Goal: Find specific page/section: Find specific page/section

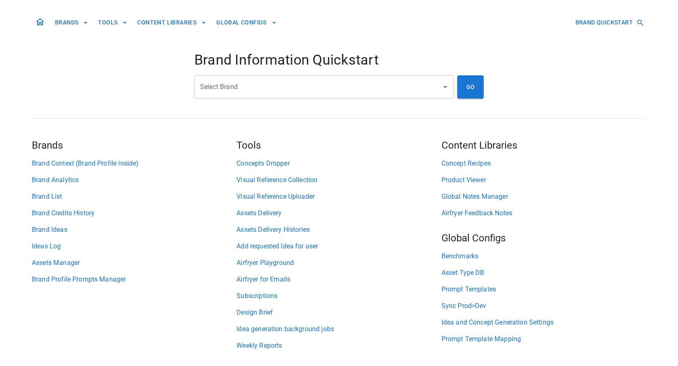
click at [224, 88] on input "Select Brand" at bounding box center [318, 87] width 240 height 16
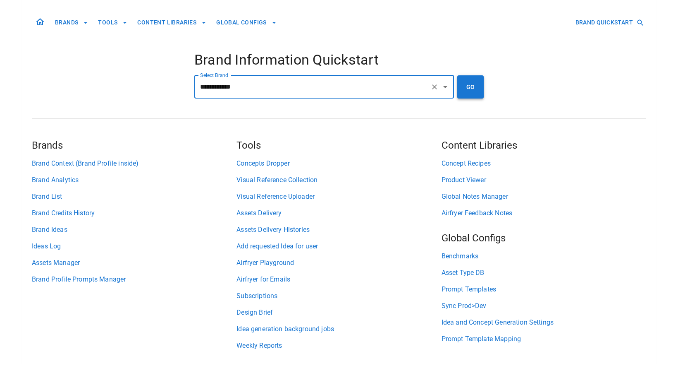
type input "**********"
click at [474, 89] on button "GO" at bounding box center [470, 86] width 26 height 23
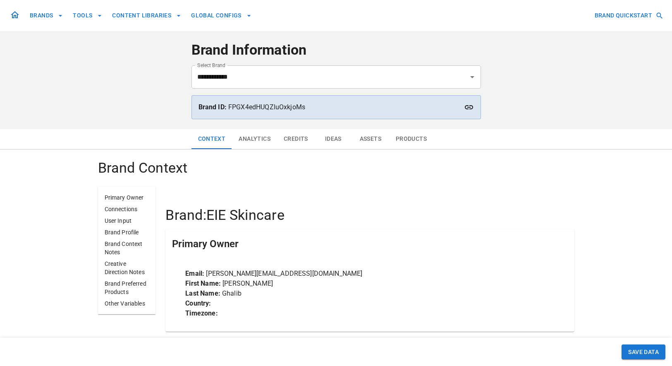
click at [376, 137] on button "Assets" at bounding box center [370, 139] width 37 height 20
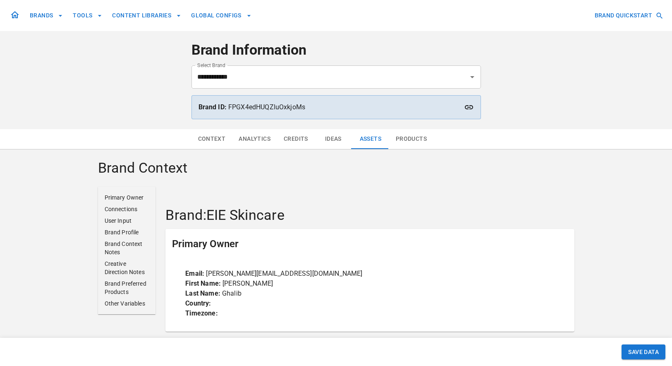
scroll to position [5, 0]
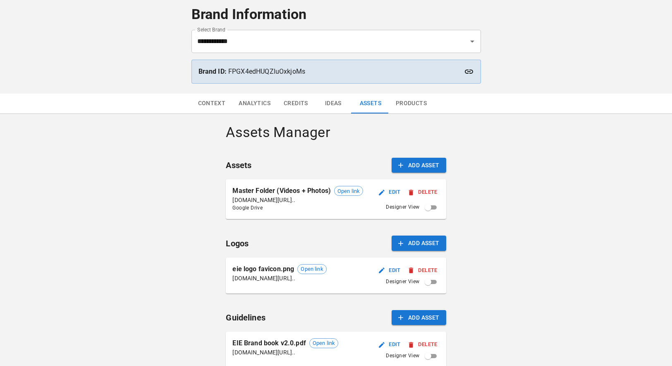
scroll to position [57, 0]
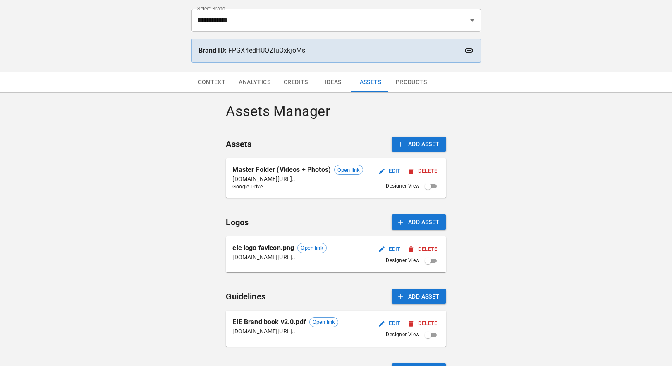
click at [285, 178] on p "[DOMAIN_NAME][URL].." at bounding box center [297, 178] width 131 height 8
click at [351, 169] on span "Open link" at bounding box center [349, 170] width 28 height 8
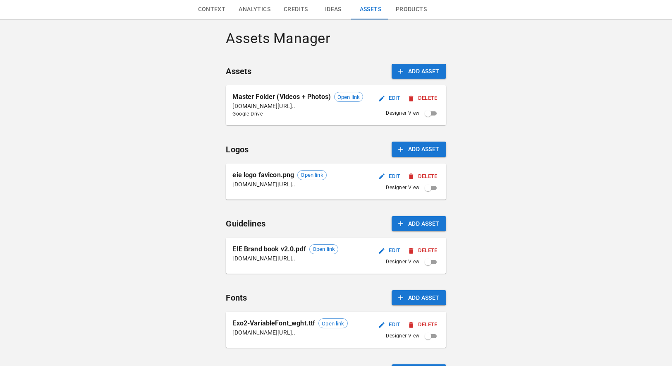
scroll to position [182, 0]
